Goal: Task Accomplishment & Management: Complete application form

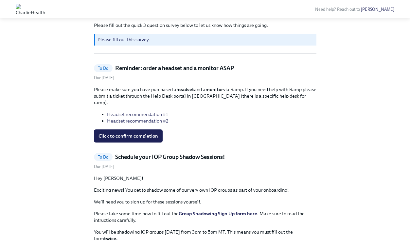
scroll to position [44, 0]
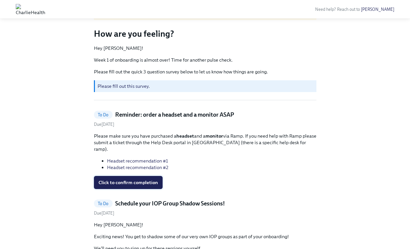
click at [149, 179] on span "Click to confirm completion" at bounding box center [129, 182] width 60 height 7
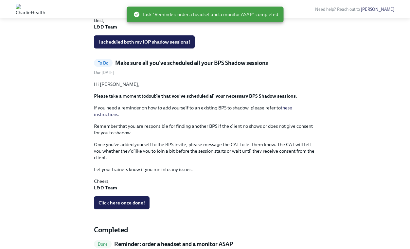
scroll to position [257, 0]
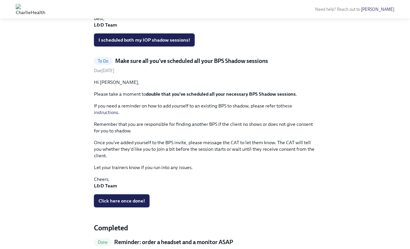
click at [120, 202] on span "Click here once done!" at bounding box center [122, 200] width 47 height 7
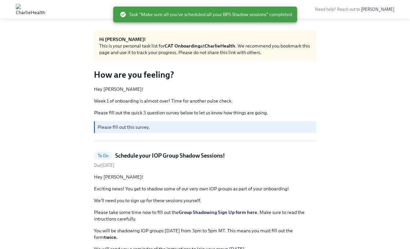
scroll to position [0, 0]
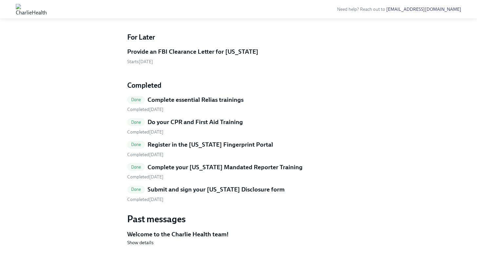
scroll to position [479, 0]
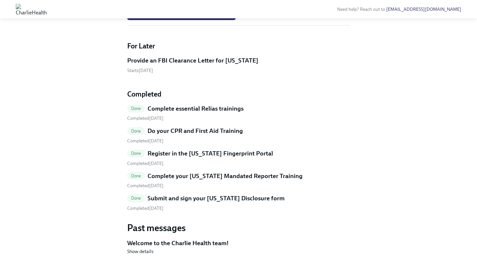
click at [193, 17] on span "I've signed my AZ Criminal History Affidavit" at bounding box center [181, 13] width 99 height 7
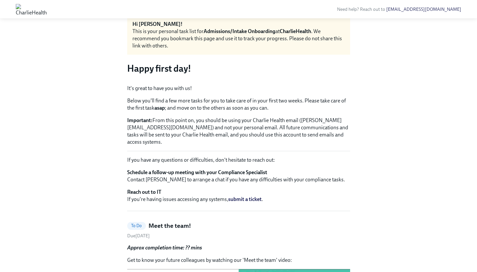
scroll to position [0, 0]
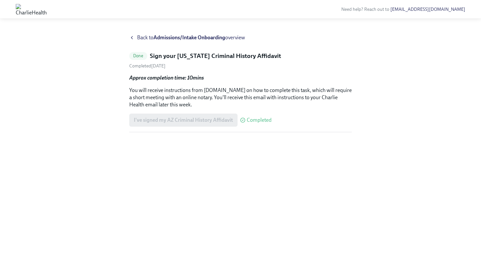
click at [178, 74] on div "Done Sign your Arizona Criminal History Affidavit Completed September 25th Appr…" at bounding box center [240, 92] width 223 height 81
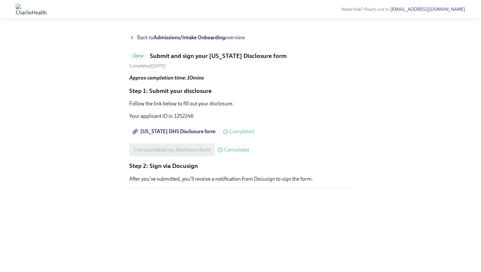
click at [134, 38] on icon at bounding box center [131, 37] width 5 height 5
